Goal: Navigation & Orientation: Find specific page/section

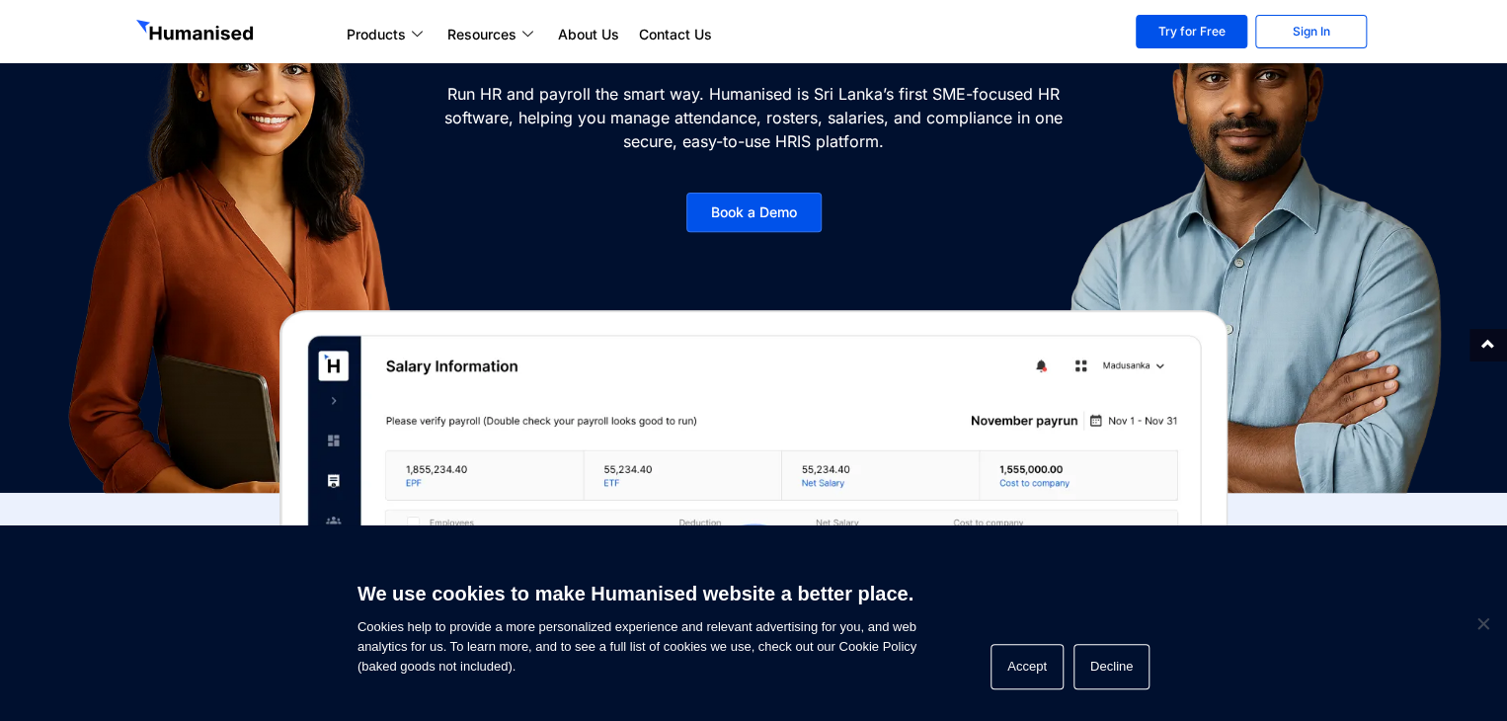
scroll to position [247, 0]
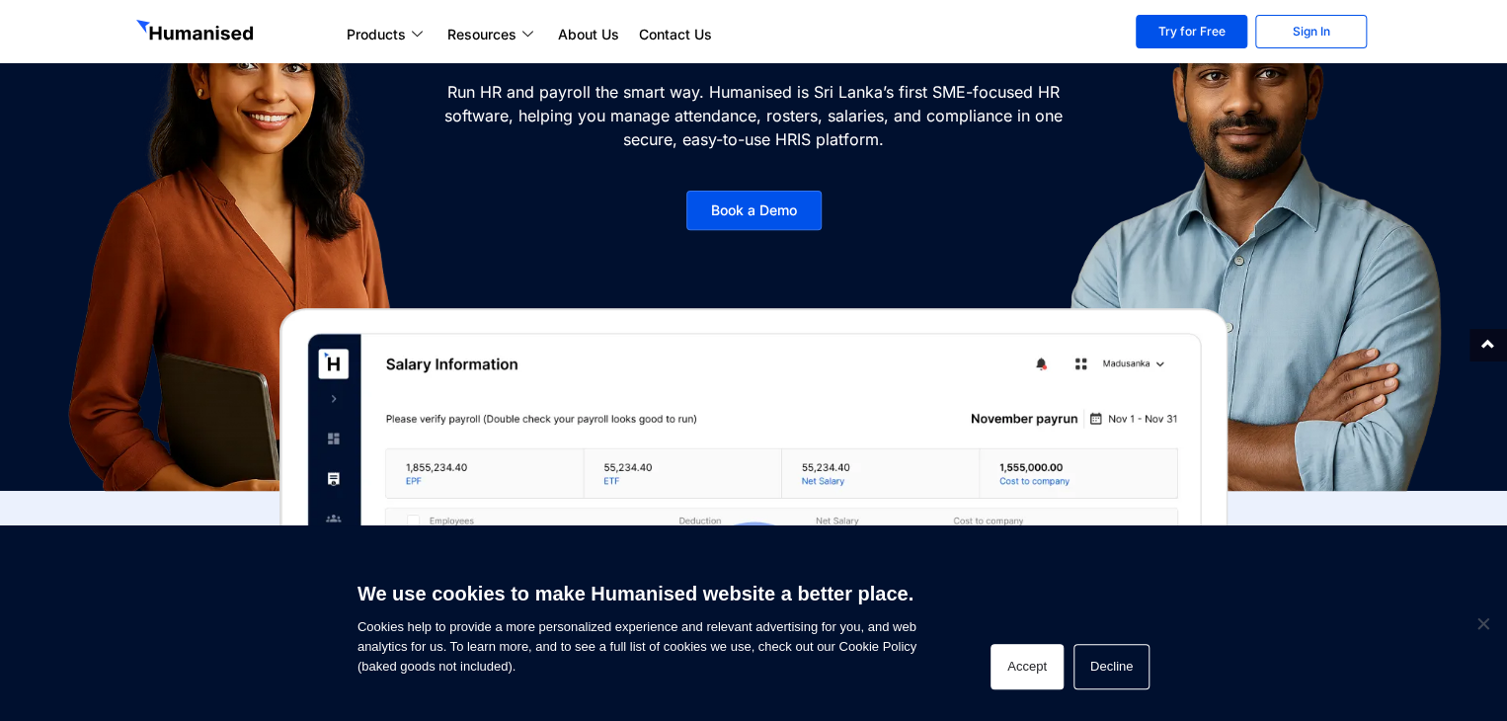
click at [1006, 665] on button "Accept" at bounding box center [1026, 666] width 73 height 45
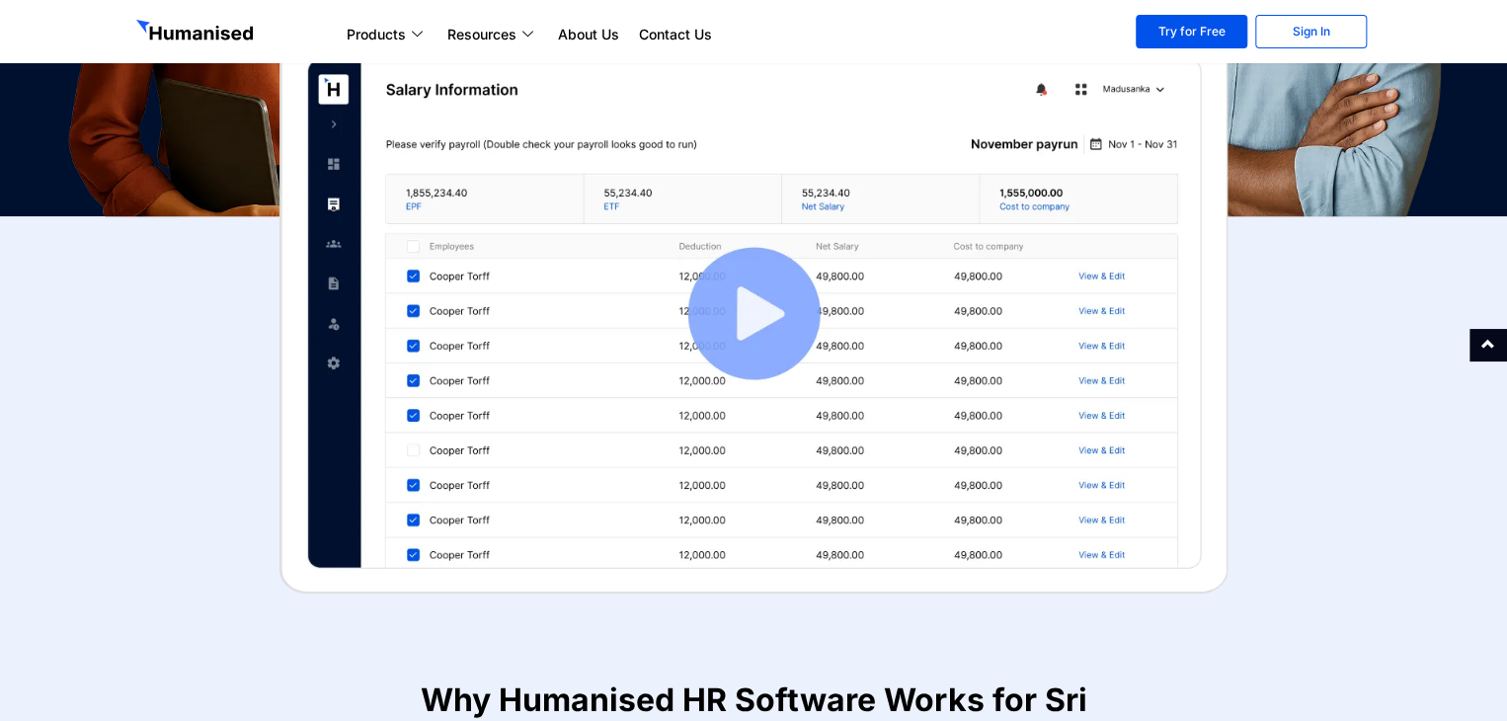
scroll to position [521, 0]
click at [770, 324] on img at bounding box center [753, 314] width 948 height 560
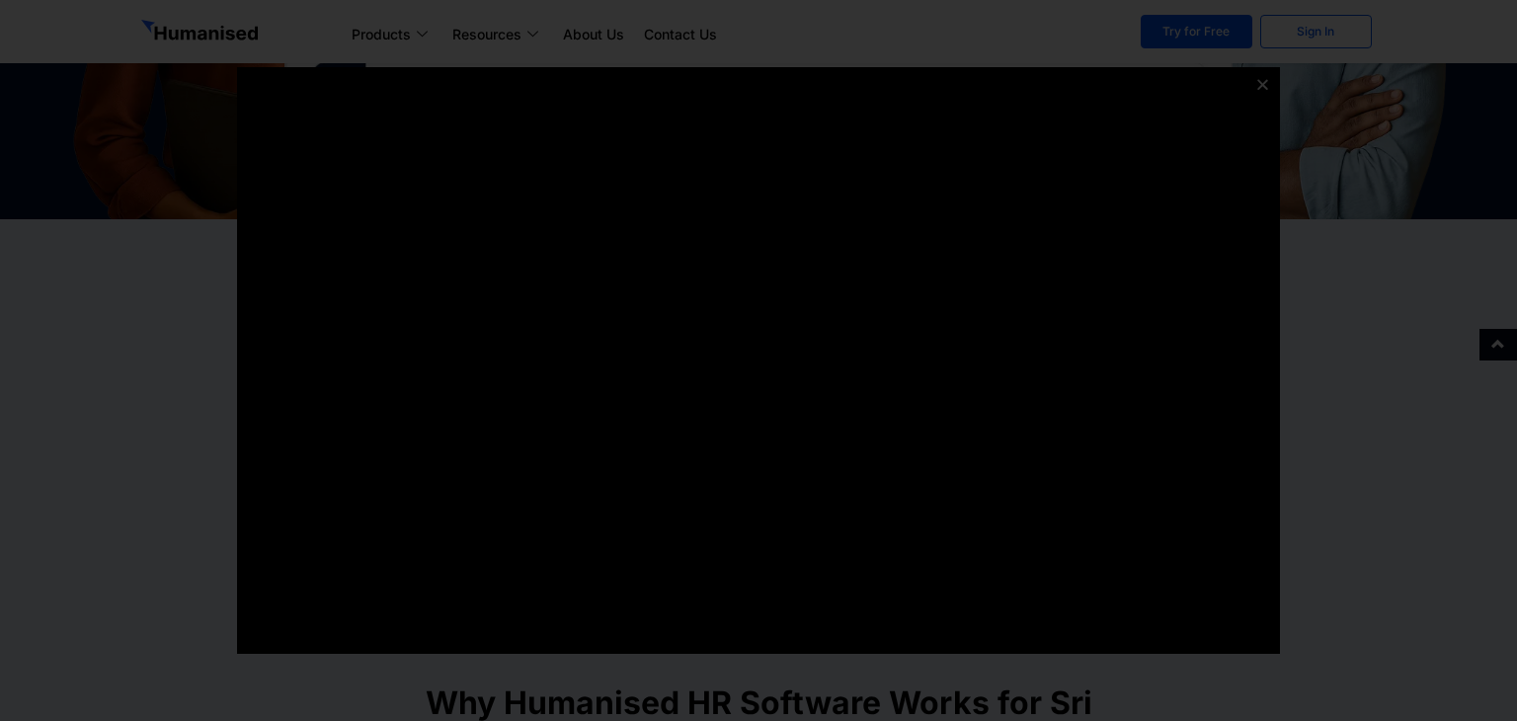
click at [1261, 86] on icon at bounding box center [1262, 84] width 15 height 15
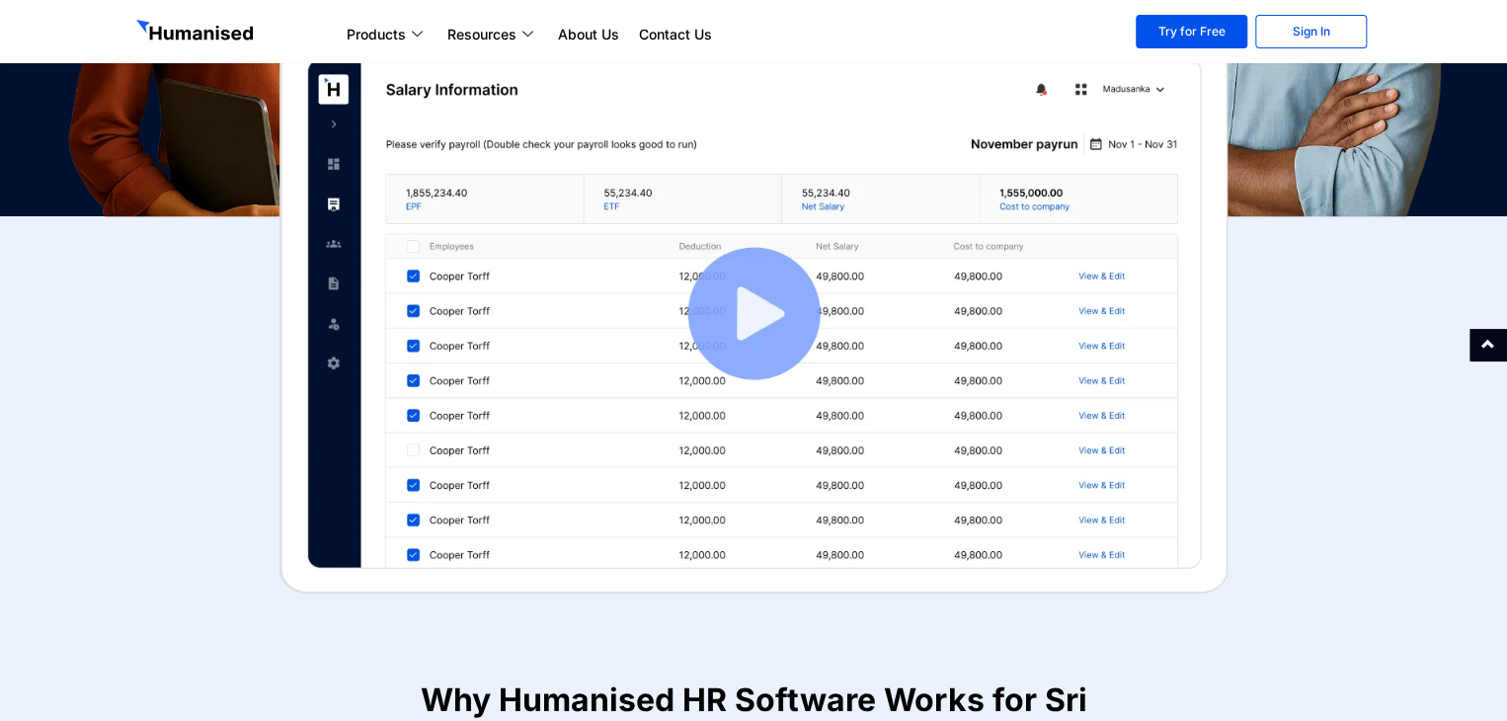
scroll to position [0, 0]
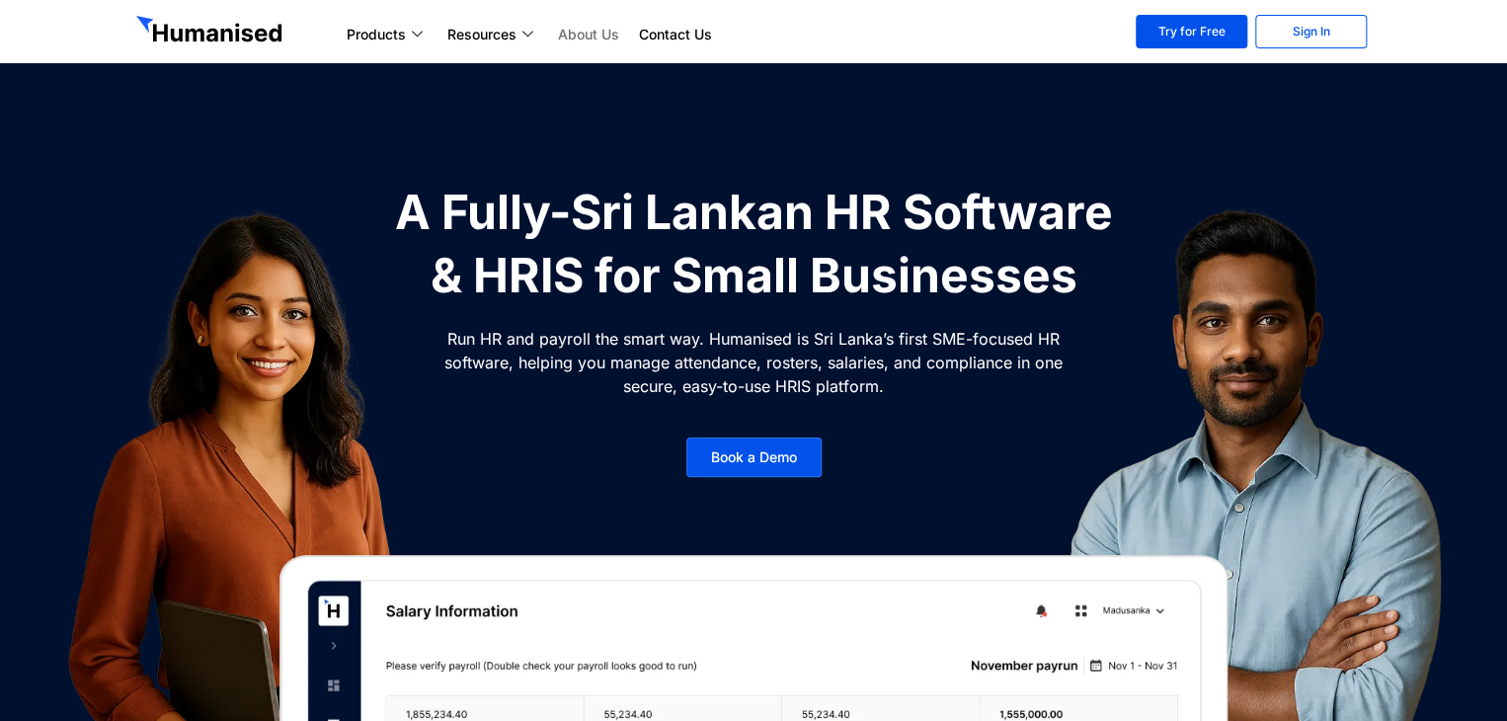
click at [592, 29] on link "About Us" at bounding box center [588, 35] width 81 height 24
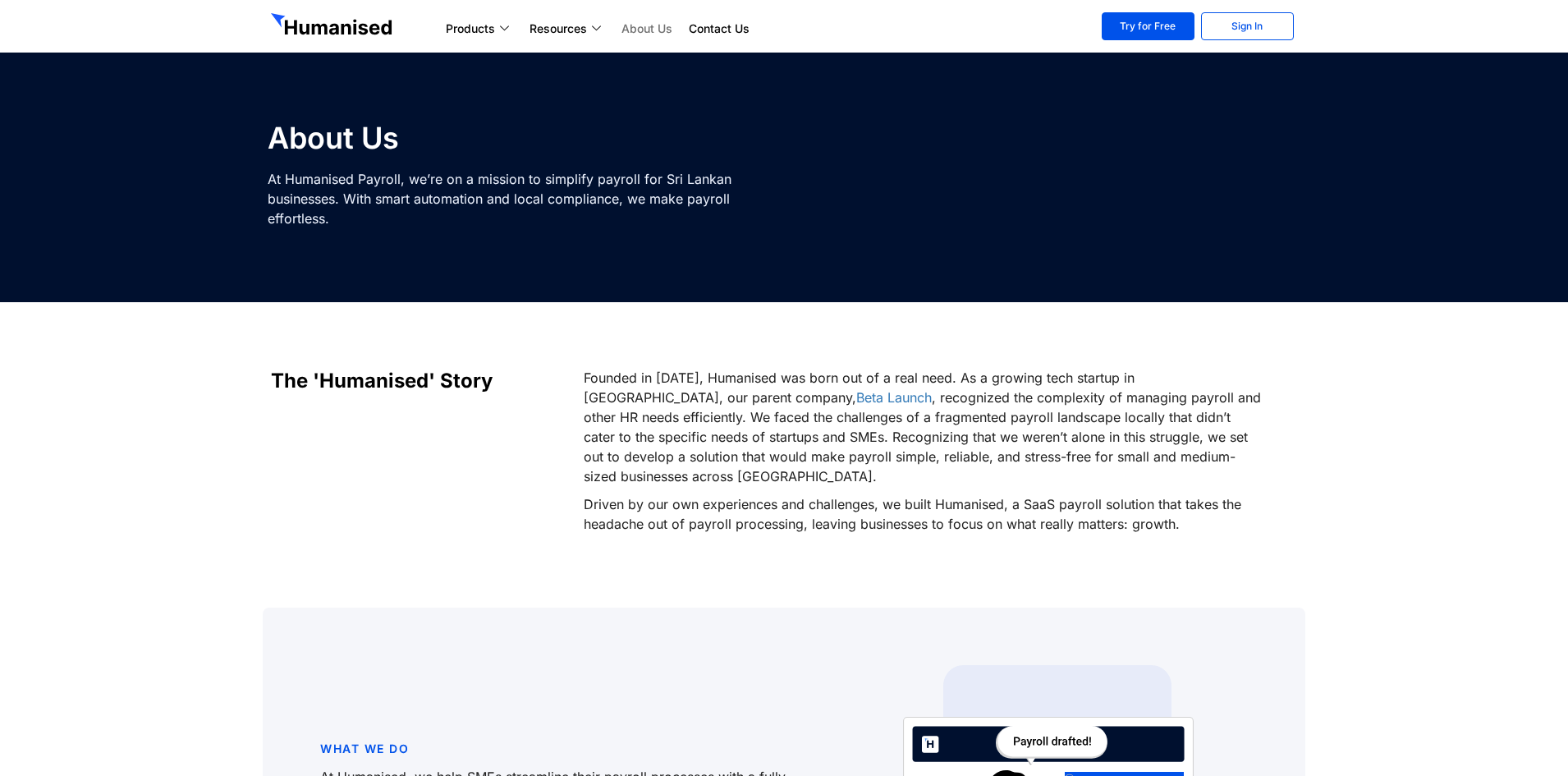
click at [308, 29] on img at bounding box center [333, 27] width 125 height 27
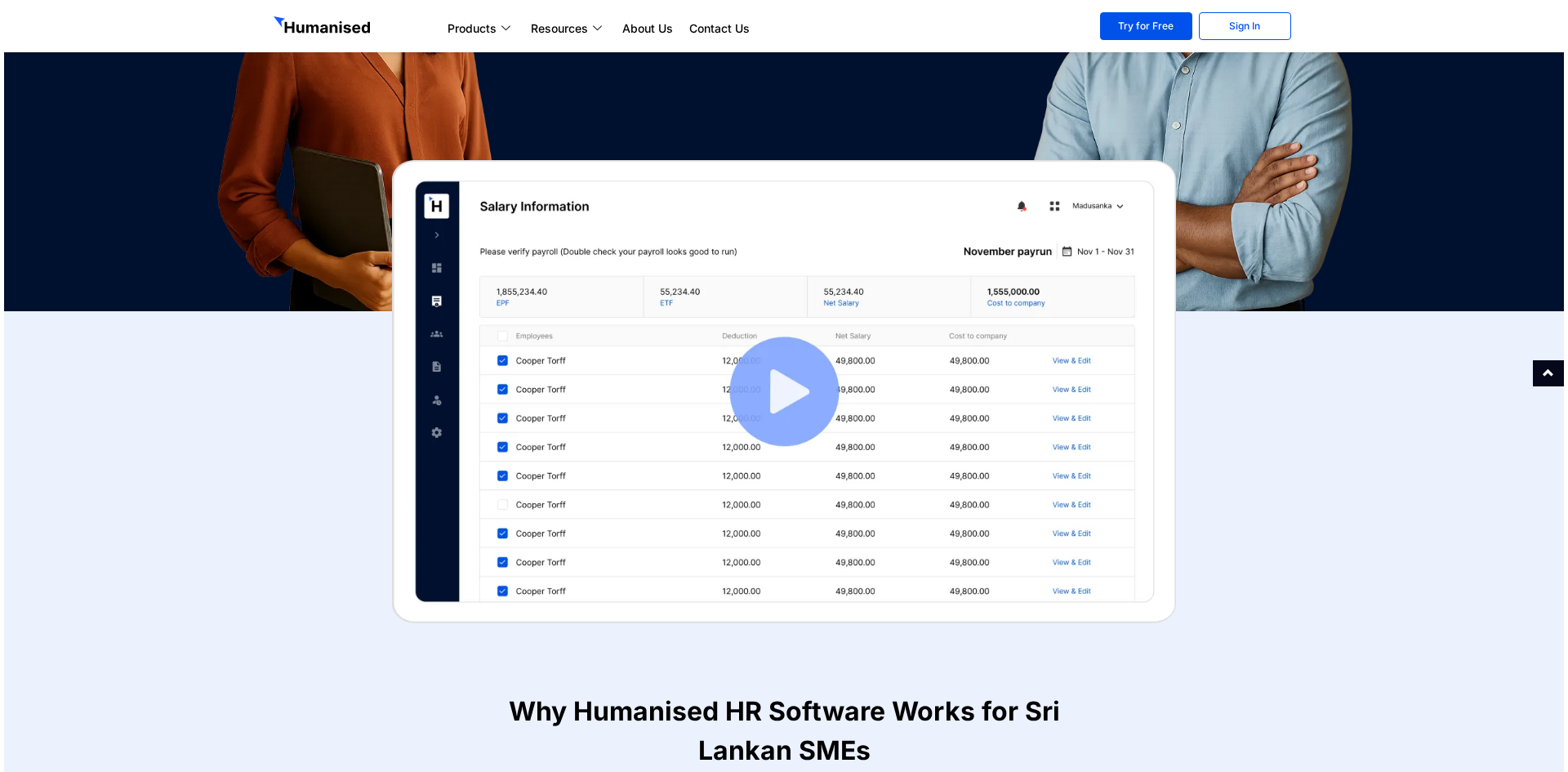
scroll to position [386, 0]
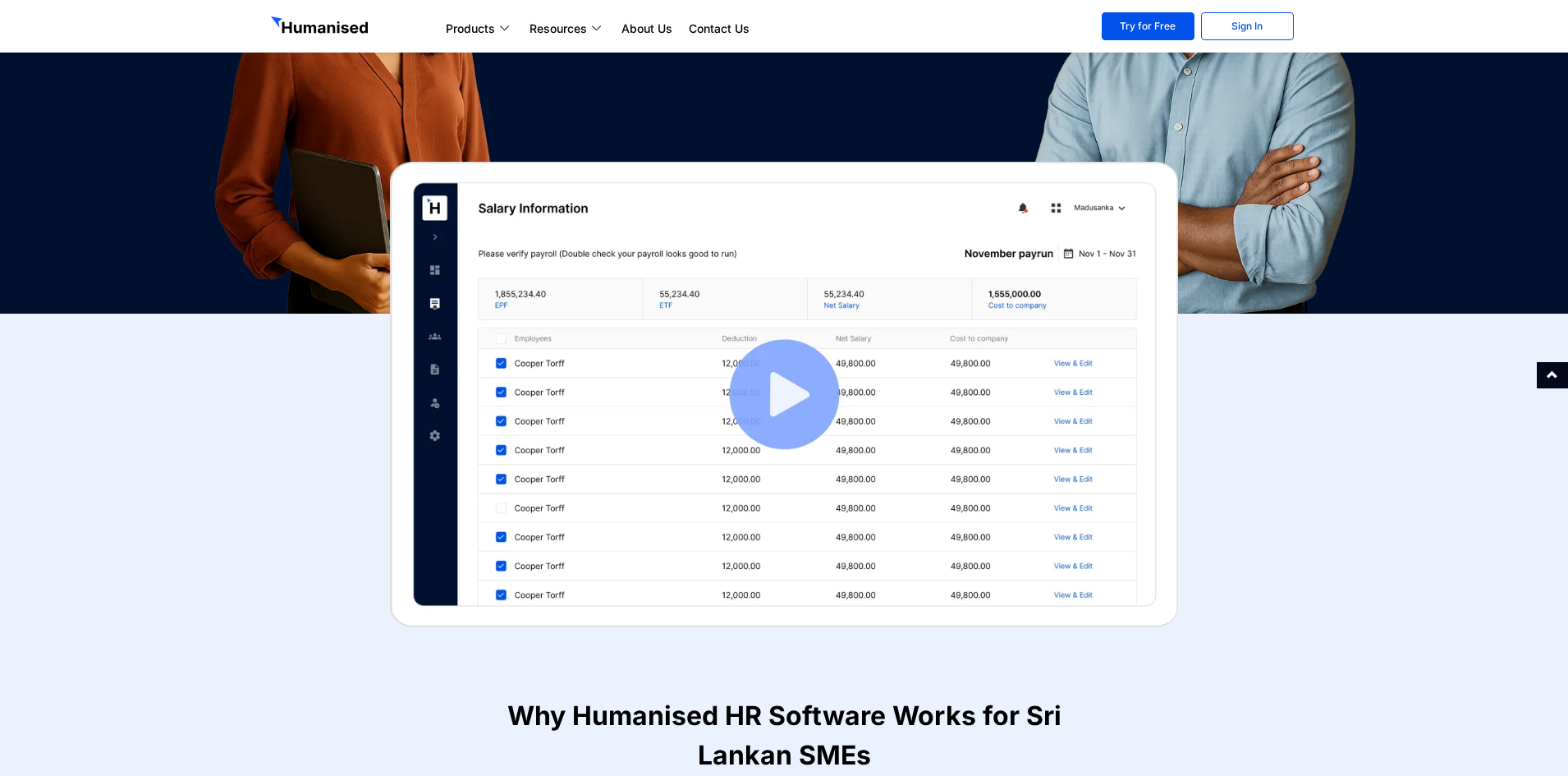
click at [770, 402] on img at bounding box center [784, 395] width 788 height 466
